Goal: Navigation & Orientation: Find specific page/section

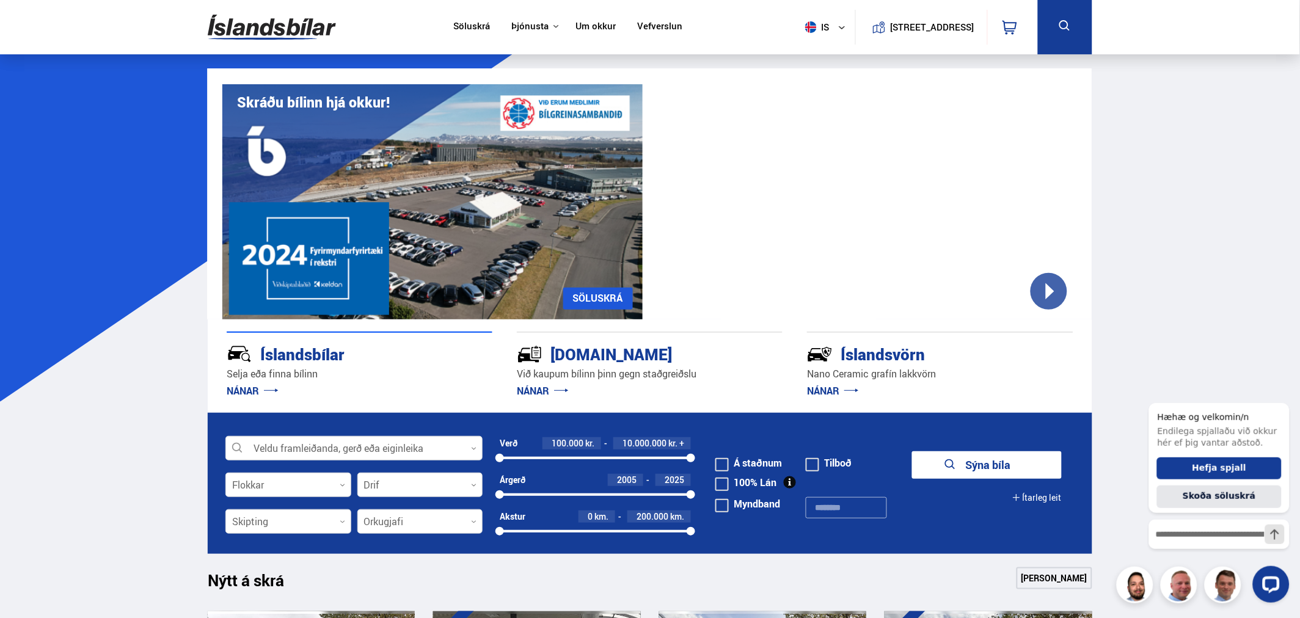
drag, startPoint x: 1258, startPoint y: 251, endPoint x: 1279, endPoint y: 229, distance: 30.3
click at [1284, 397] on icon "Hide greeting" at bounding box center [1281, 392] width 15 height 15
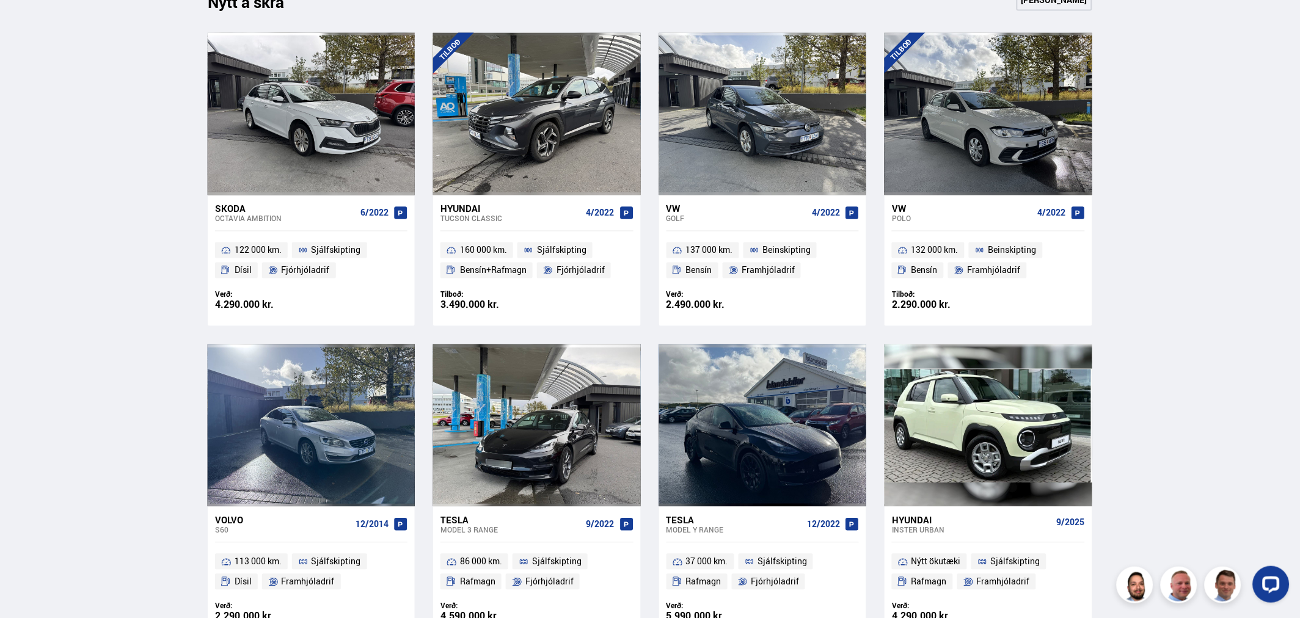
scroll to position [611, 0]
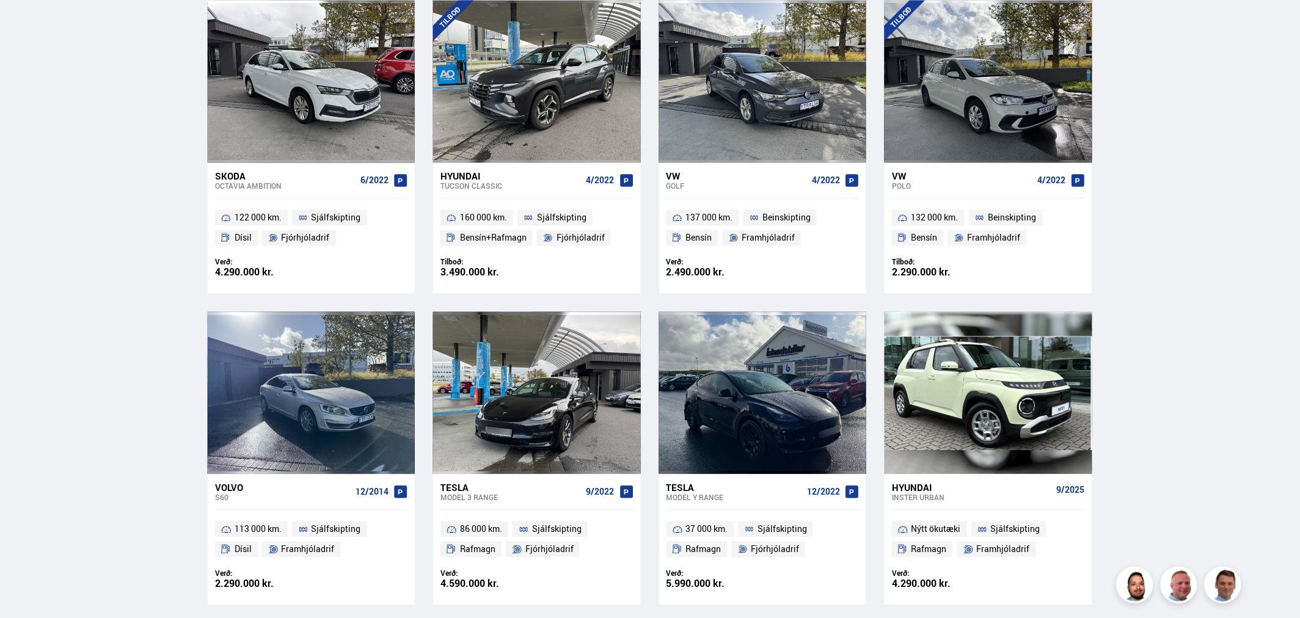
drag, startPoint x: 28, startPoint y: 307, endPoint x: 531, endPoint y: 252, distance: 506.3
click at [531, 257] on div "Söluskrá Þjónusta Íslandsbílar [DOMAIN_NAME] Íslandsvörn Leiðbeiningar Um okkur…" at bounding box center [650, 616] width 1300 height 2454
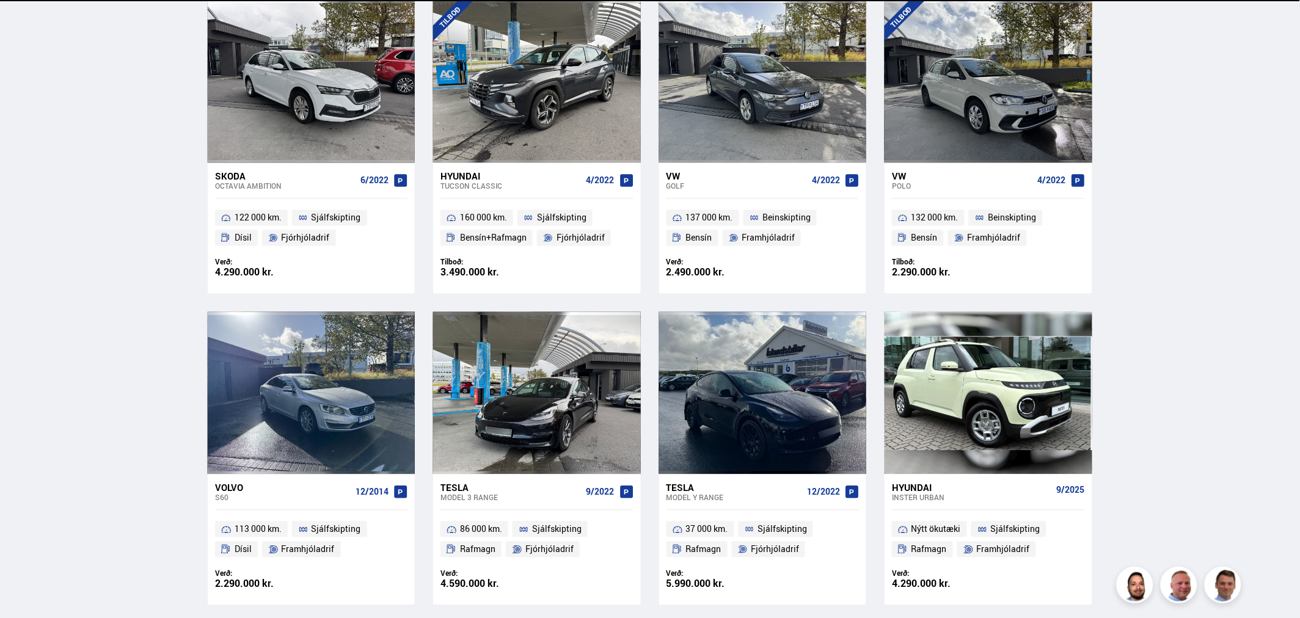
click at [1123, 338] on div "Söluskrá Þjónusta Íslandsbílar [DOMAIN_NAME] Íslandsvörn Leiðbeiningar Um okkur…" at bounding box center [650, 616] width 1300 height 2454
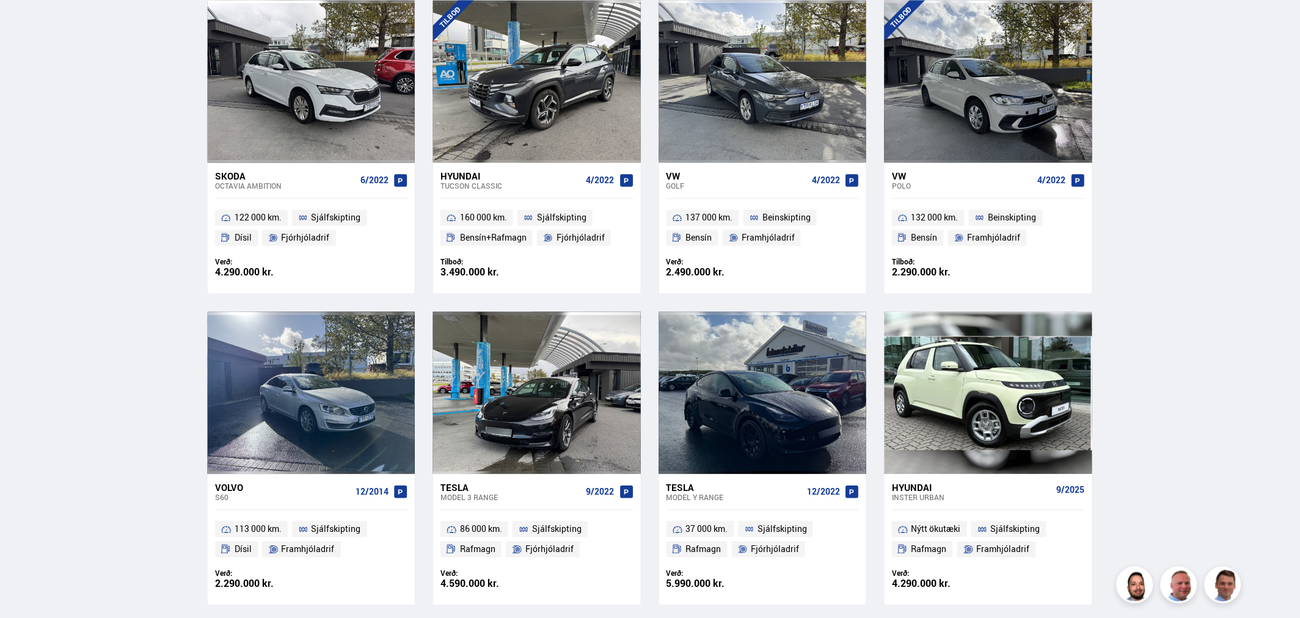
click at [48, 241] on div "Söluskrá Þjónusta Íslandsbílar [DOMAIN_NAME] Íslandsvörn Leiðbeiningar Um okkur…" at bounding box center [650, 616] width 1300 height 2454
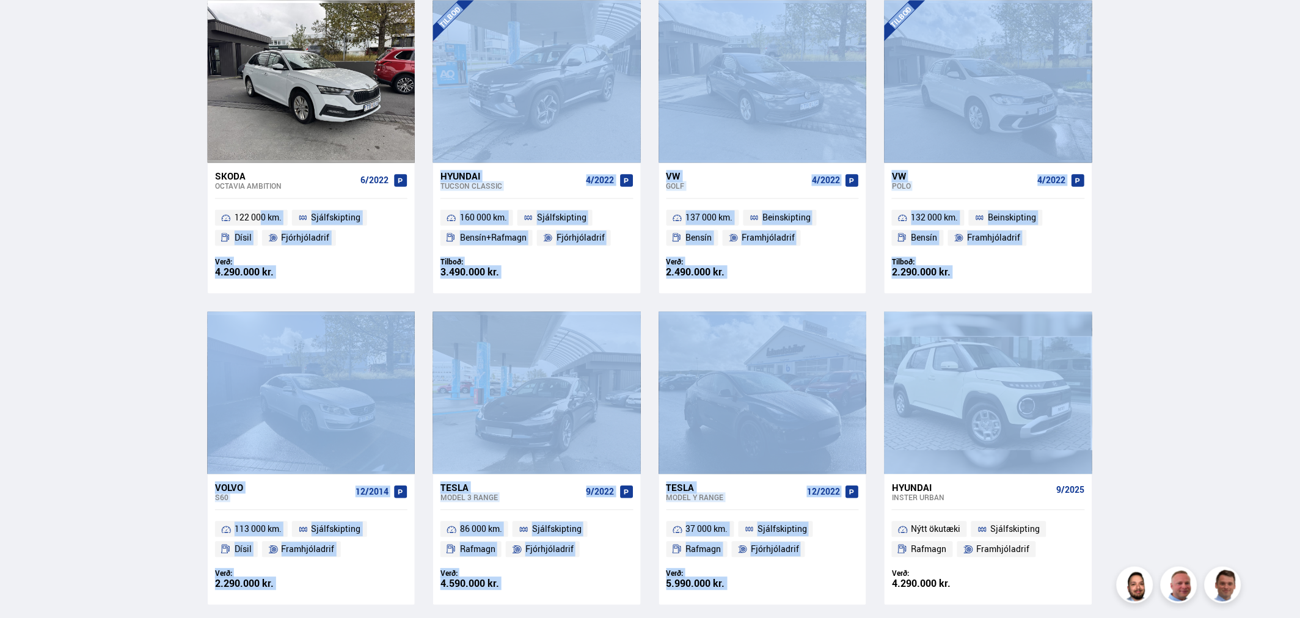
drag, startPoint x: 103, startPoint y: 181, endPoint x: 1269, endPoint y: 345, distance: 1177.6
click at [1269, 344] on div "Söluskrá Þjónusta Íslandsbílar [DOMAIN_NAME] Íslandsvörn Leiðbeiningar Um okkur…" at bounding box center [650, 616] width 1300 height 2454
click at [1231, 338] on div "Söluskrá Þjónusta Íslandsbílar [DOMAIN_NAME] Íslandsvörn Leiðbeiningar Um okkur…" at bounding box center [650, 616] width 1300 height 2454
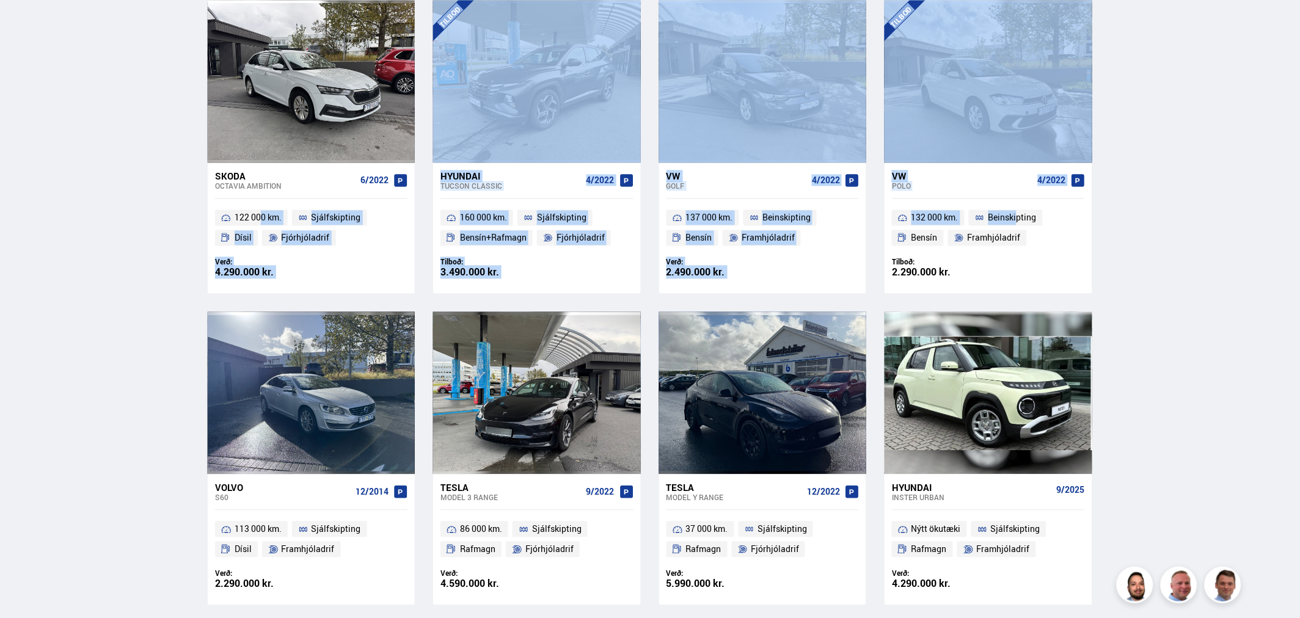
drag, startPoint x: 60, startPoint y: 173, endPoint x: 1018, endPoint y: 206, distance: 958.5
click at [1009, 206] on div "Söluskrá Þjónusta Íslandsbílar [DOMAIN_NAME] Íslandsvörn Leiðbeiningar Um okkur…" at bounding box center [650, 616] width 1300 height 2454
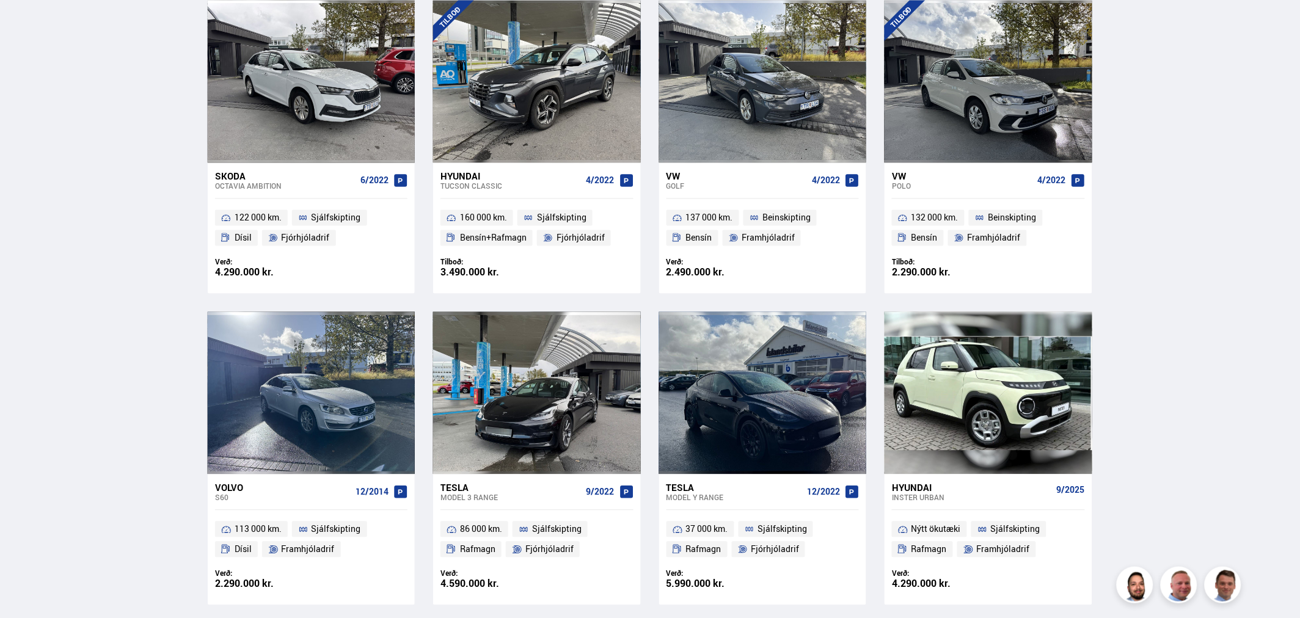
click at [1178, 206] on div "Söluskrá Þjónusta Íslandsbílar [DOMAIN_NAME] Íslandsvörn Leiðbeiningar Um okkur…" at bounding box center [650, 616] width 1300 height 2454
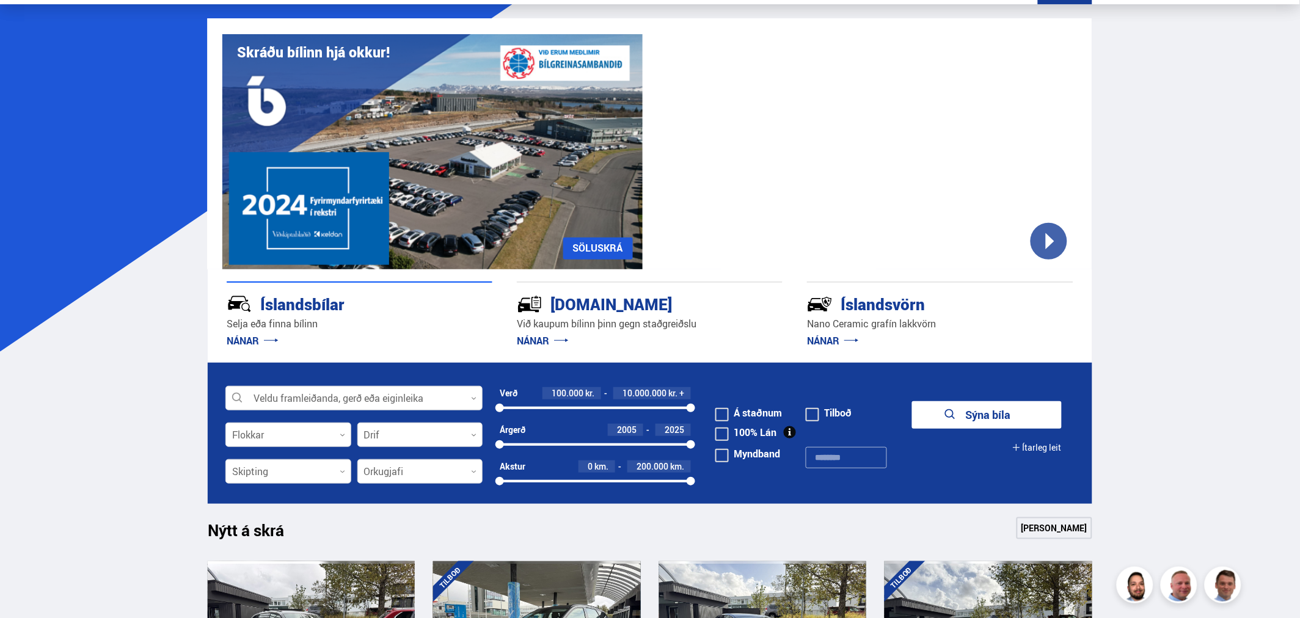
scroll to position [0, 0]
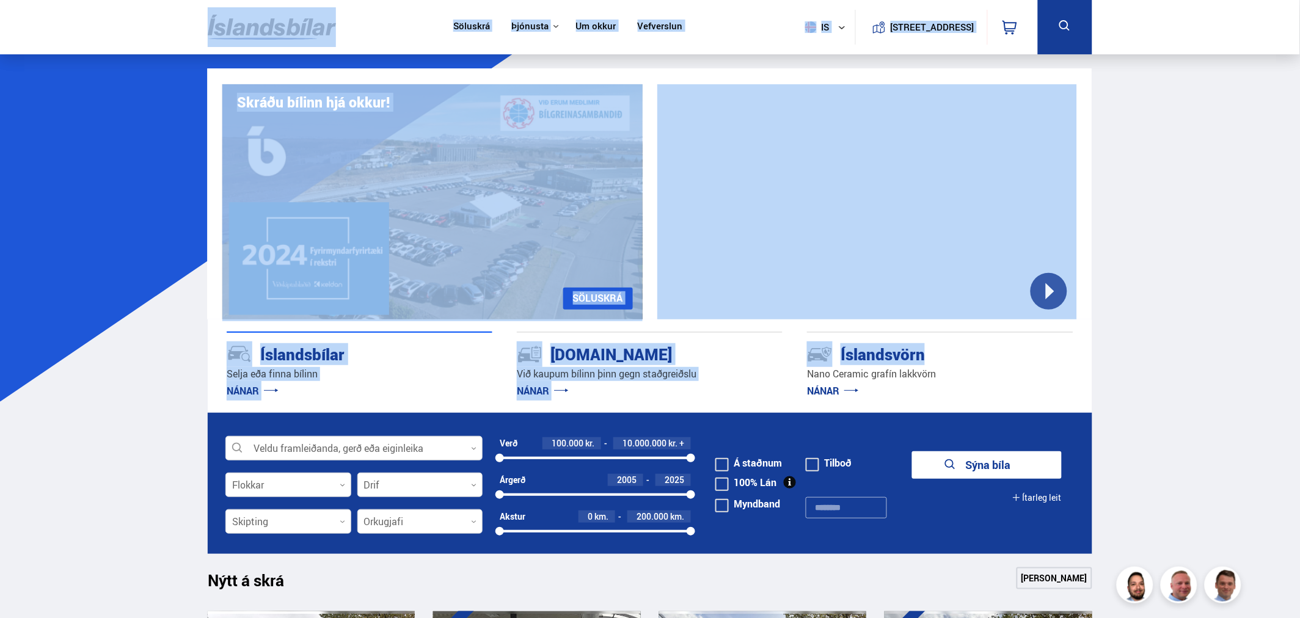
drag, startPoint x: 145, startPoint y: 11, endPoint x: 1160, endPoint y: 370, distance: 1076.4
click at [235, 254] on img at bounding box center [432, 201] width 420 height 235
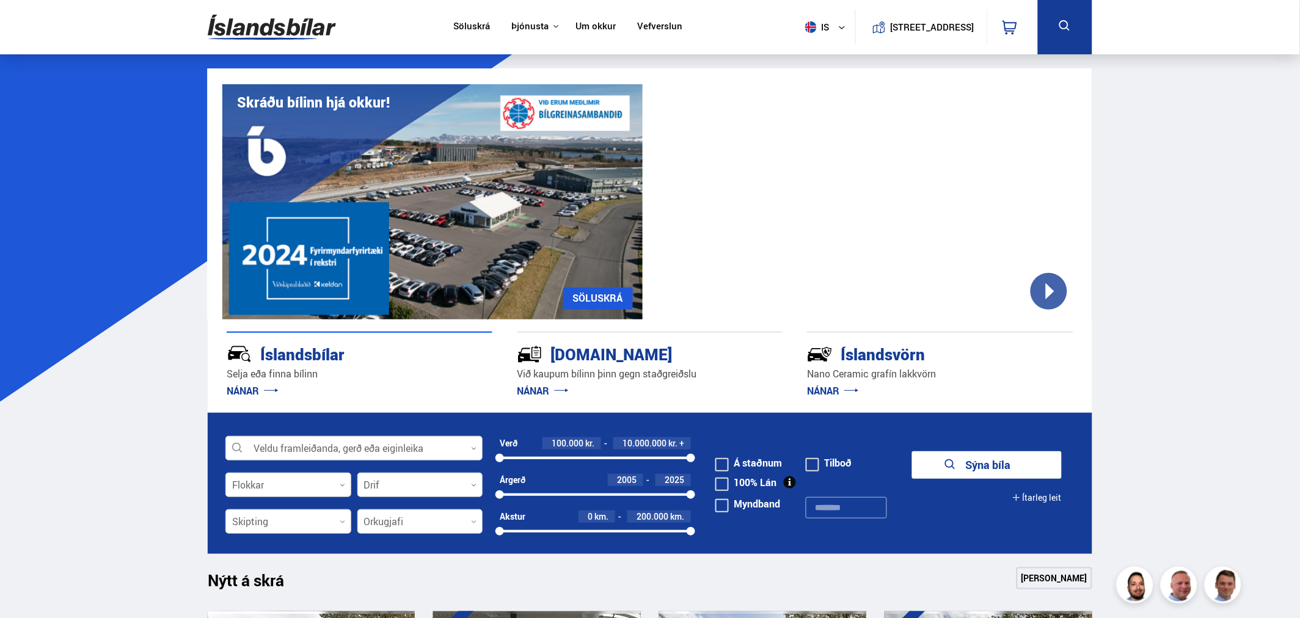
drag, startPoint x: 1158, startPoint y: 266, endPoint x: 1101, endPoint y: 45, distance: 227.6
